Goal: Transaction & Acquisition: Book appointment/travel/reservation

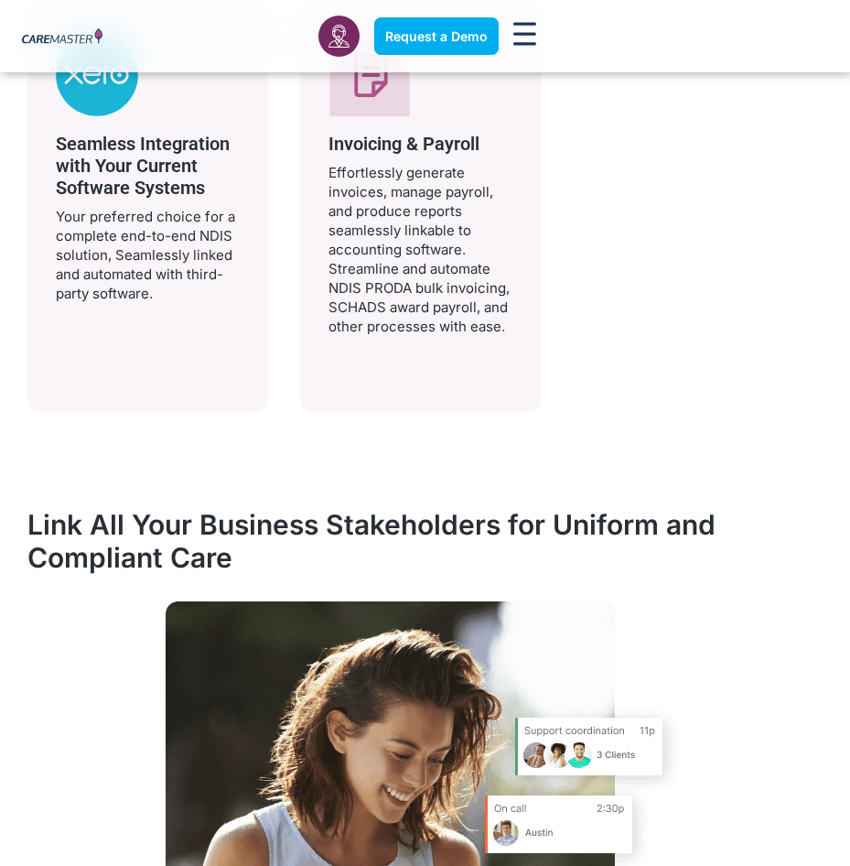
scroll to position [4119, 0]
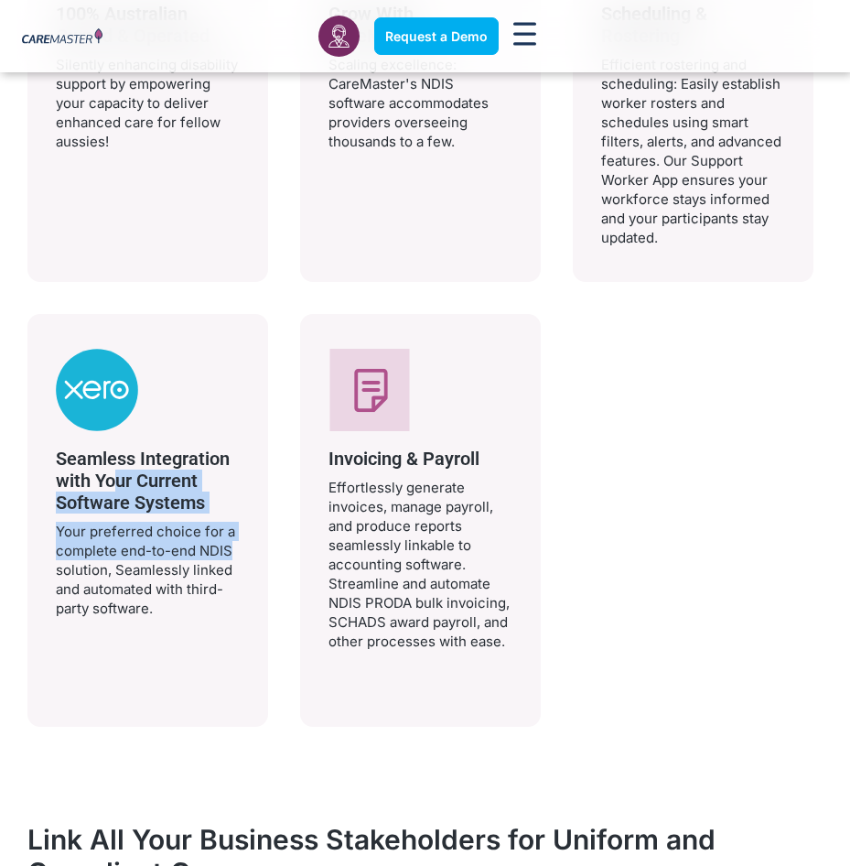
drag, startPoint x: 144, startPoint y: 488, endPoint x: 223, endPoint y: 546, distance: 98.3
click at [223, 546] on div "Seamless Integration with Your Current Software Systems Your preferred choice f…" at bounding box center [148, 533] width 184 height 170
click at [222, 546] on p "Your preferred choice for a complete end-to-end NDIS solution, Seamlessly linke…" at bounding box center [148, 570] width 184 height 96
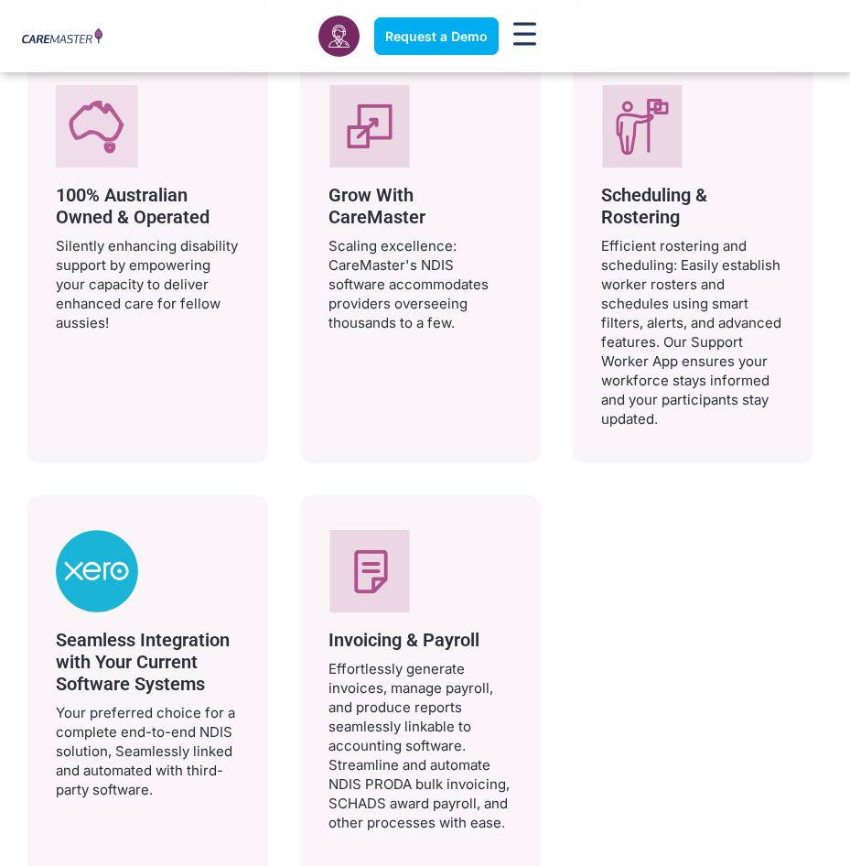
scroll to position [3936, 0]
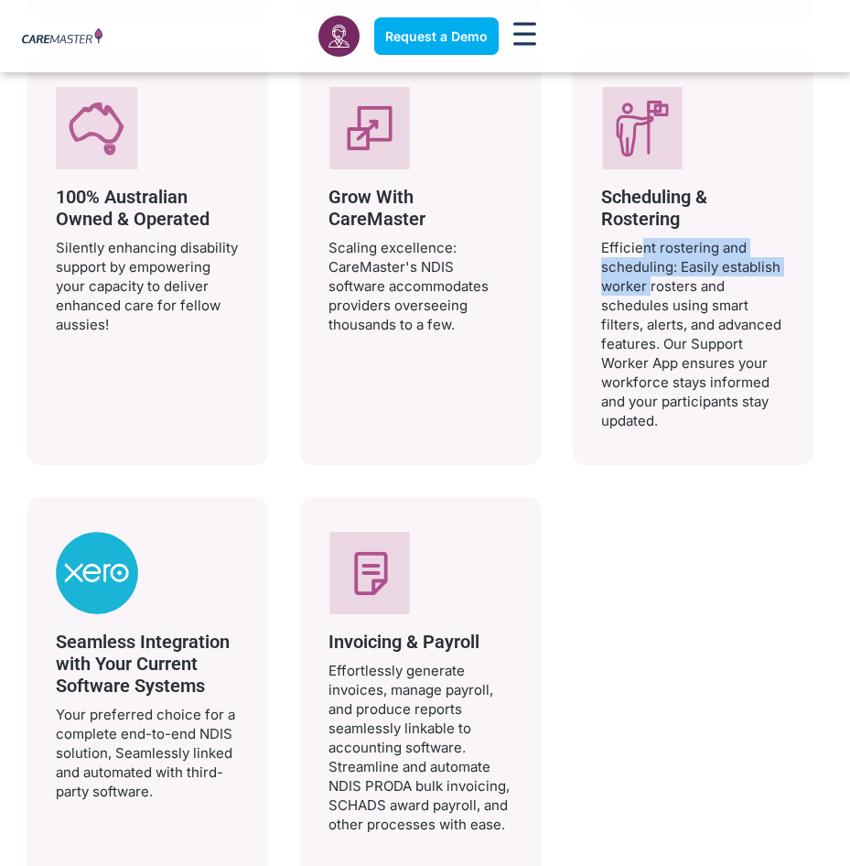
drag, startPoint x: 635, startPoint y: 235, endPoint x: 646, endPoint y: 287, distance: 53.3
click at [646, 287] on div "Scheduling & Rostering Efficient rostering and scheduling: Easily establish wor…" at bounding box center [693, 308] width 184 height 244
drag, startPoint x: 646, startPoint y: 287, endPoint x: 523, endPoint y: 257, distance: 127.2
click at [646, 287] on p "Efficient rostering and scheduling: Easily establish worker rosters and schedul…" at bounding box center [693, 334] width 184 height 192
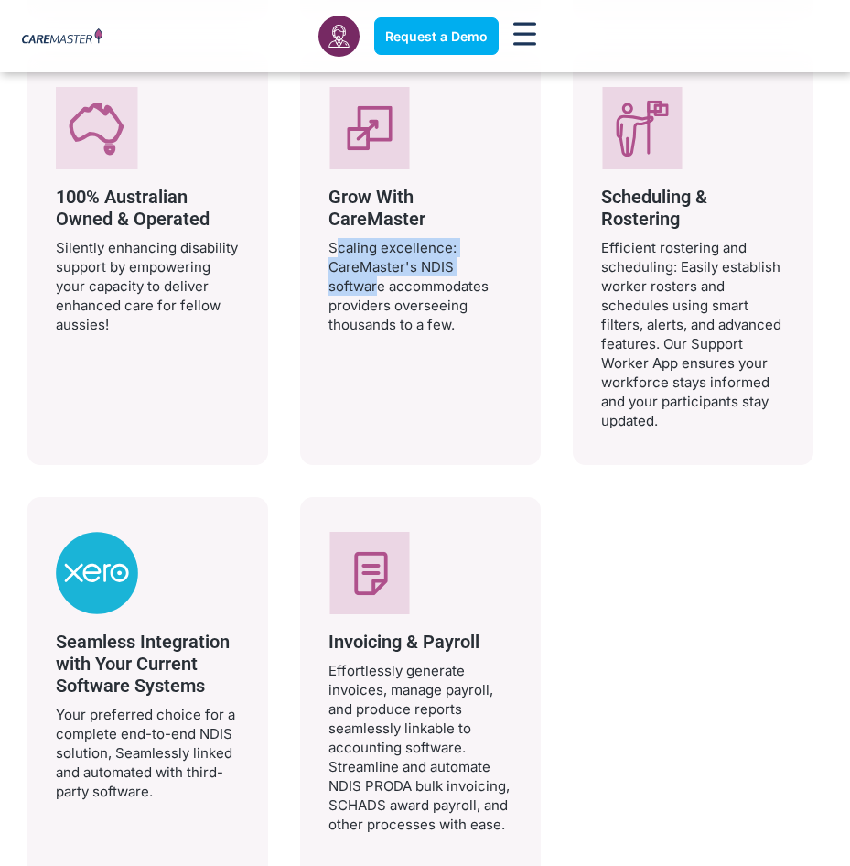
drag, startPoint x: 345, startPoint y: 262, endPoint x: 385, endPoint y: 287, distance: 47.7
click at [385, 287] on div "Grow With CareMaster Scaling excellence: CareMaster's NDIS software accommodate…" at bounding box center [420, 258] width 241 height 413
click at [387, 288] on p "Scaling excellence: CareMaster's NDIS software accommodates providers overseein…" at bounding box center [421, 286] width 184 height 96
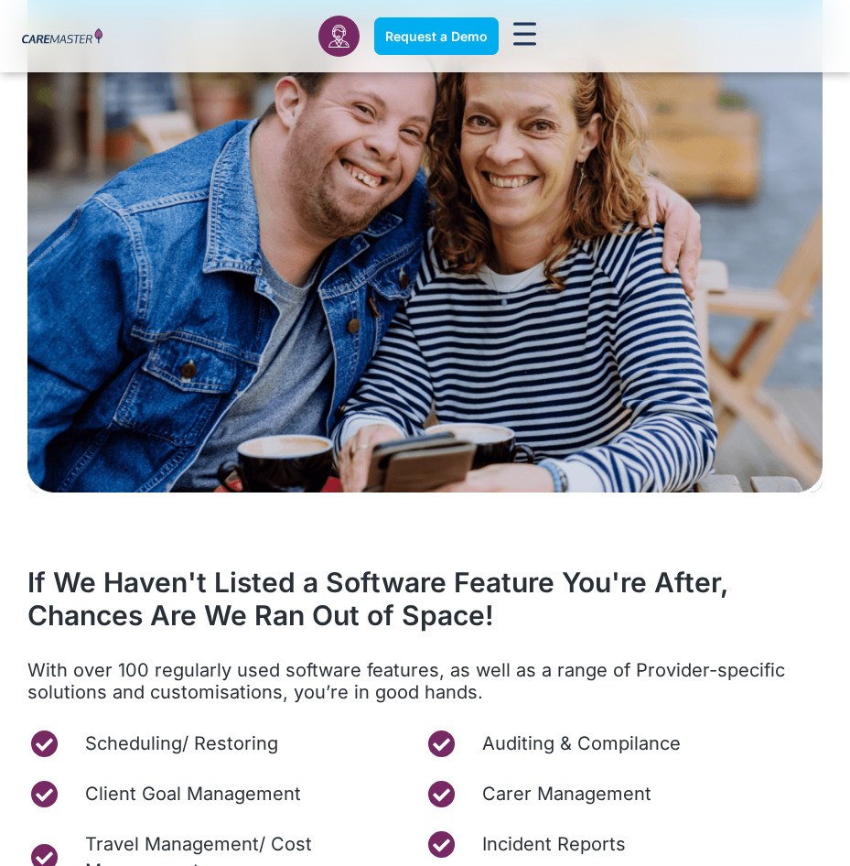
scroll to position [7414, 0]
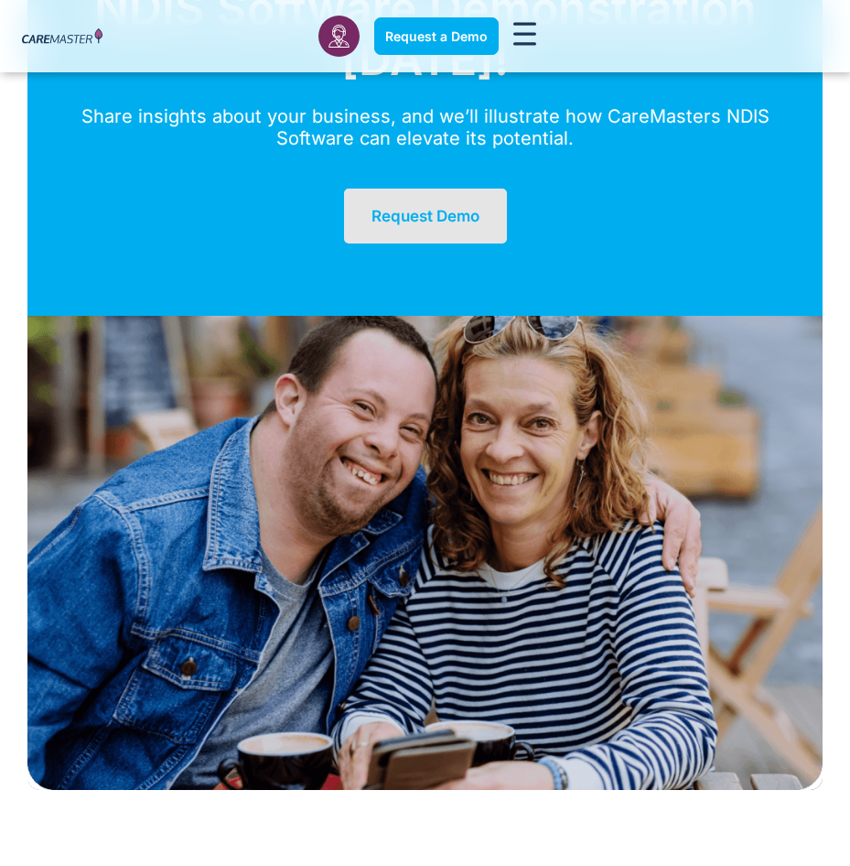
click at [438, 207] on span "Request Demo" at bounding box center [426, 216] width 108 height 18
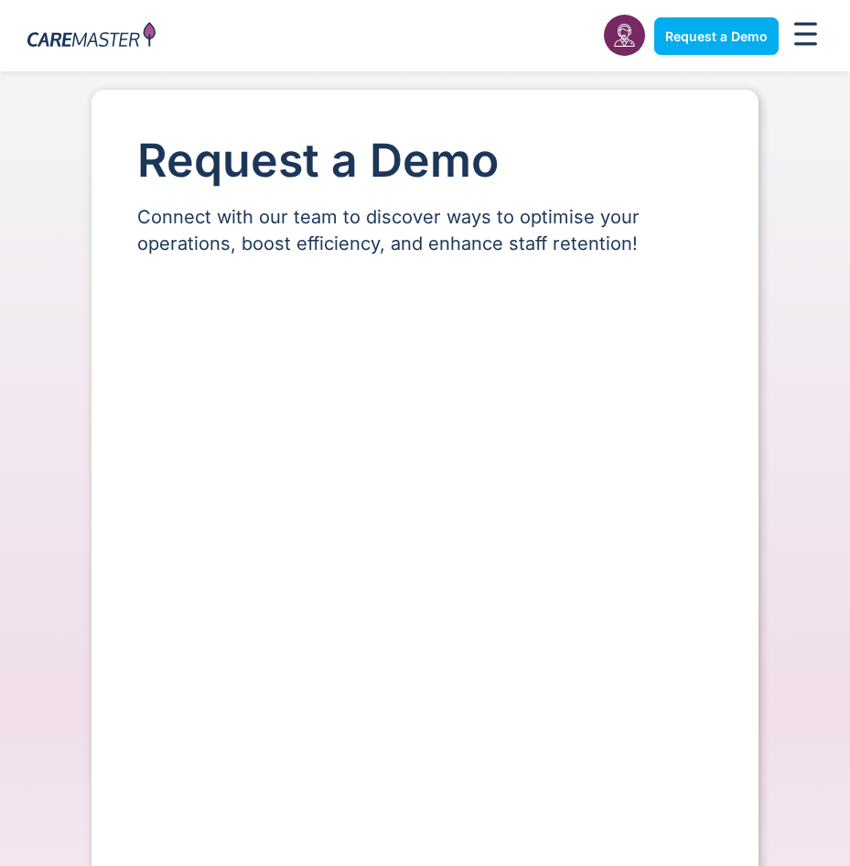
select select "**"
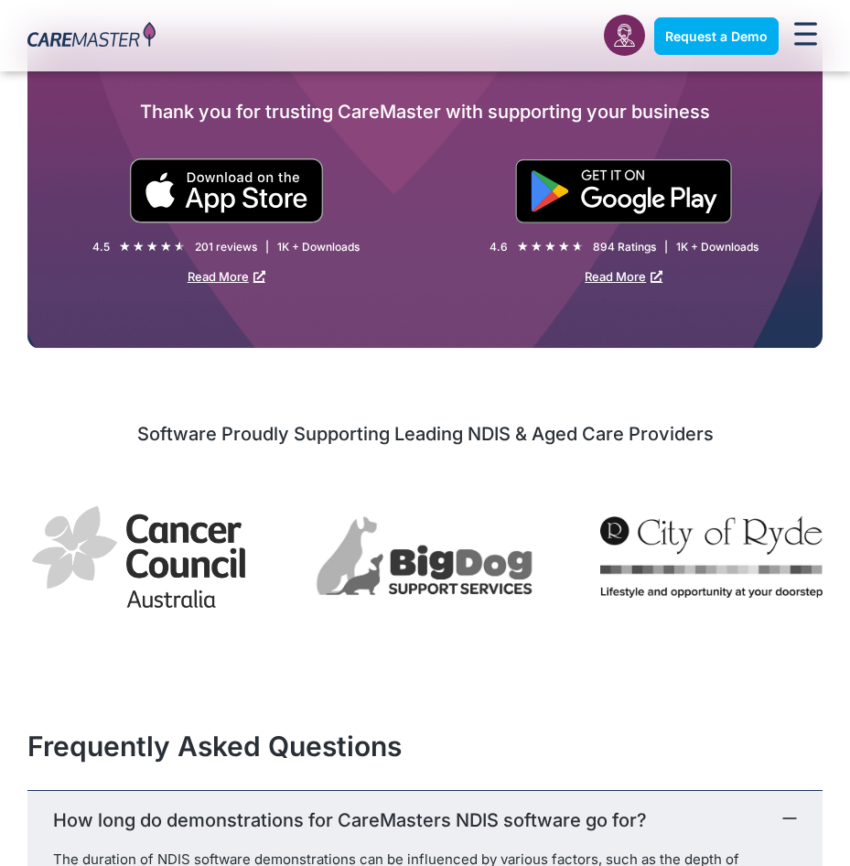
scroll to position [1739, 0]
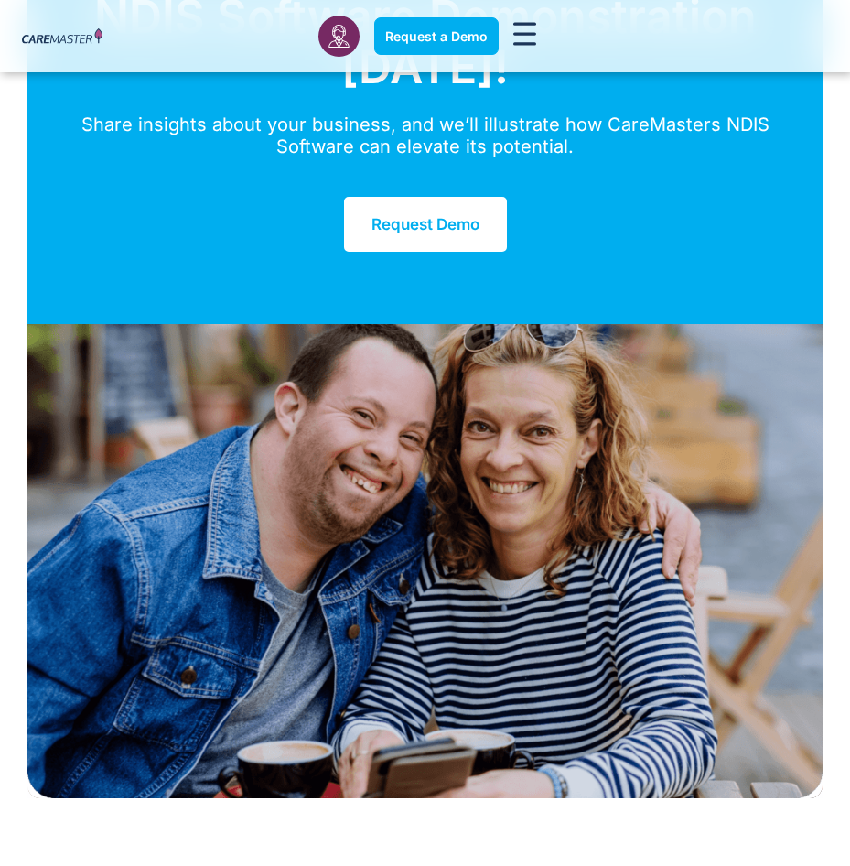
scroll to position [7414, 0]
